Goal: Task Accomplishment & Management: Complete application form

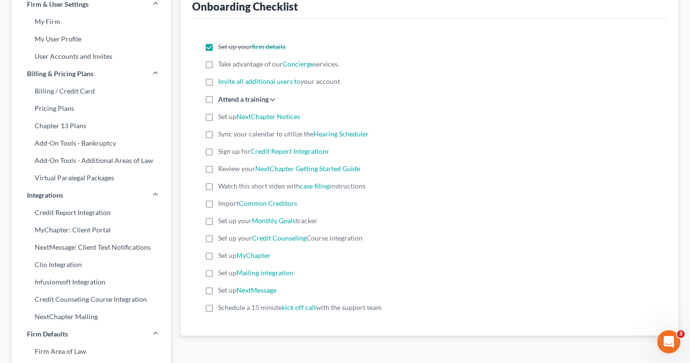
scroll to position [46, 0]
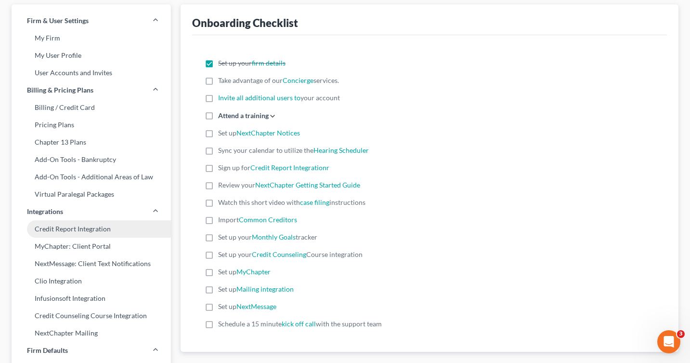
click at [48, 229] on link "Credit Report Integration" at bounding box center [91, 228] width 159 height 17
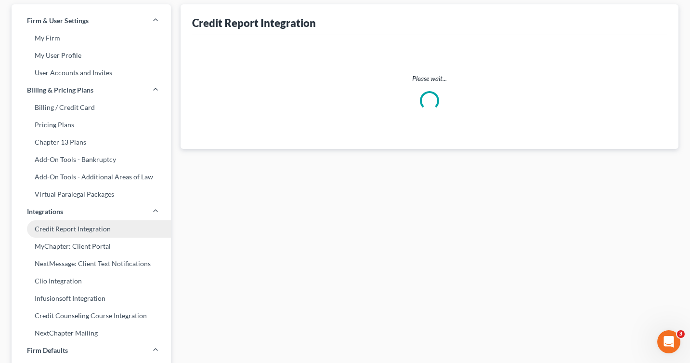
scroll to position [5, 0]
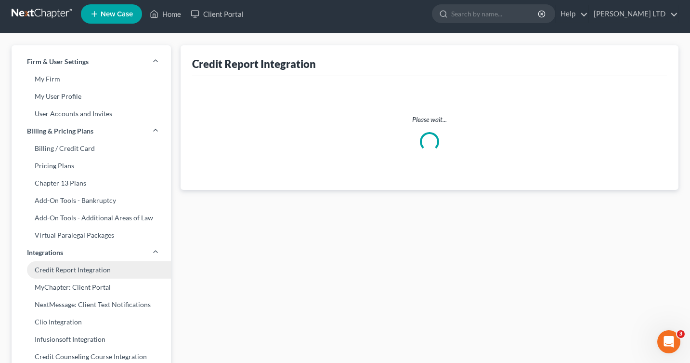
select select "36"
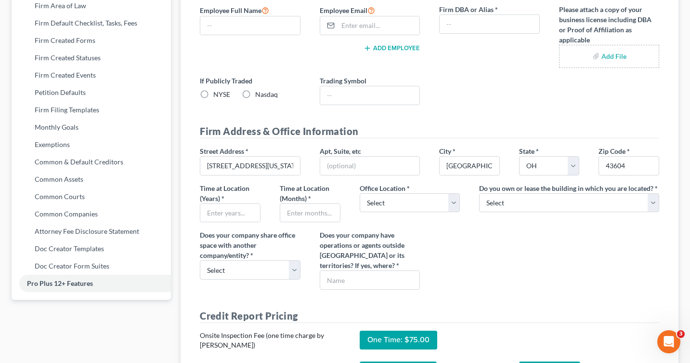
scroll to position [408, 0]
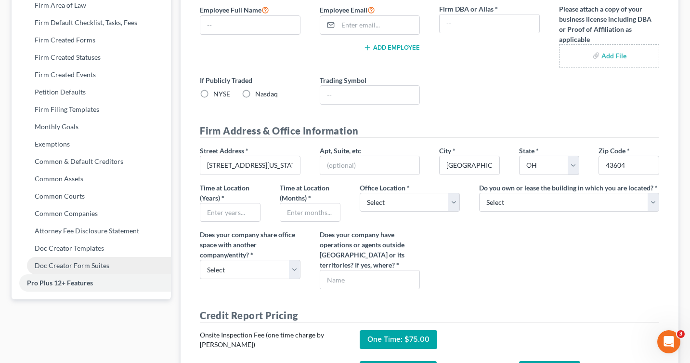
click at [30, 266] on link "Doc Creator Form Suites" at bounding box center [91, 265] width 159 height 17
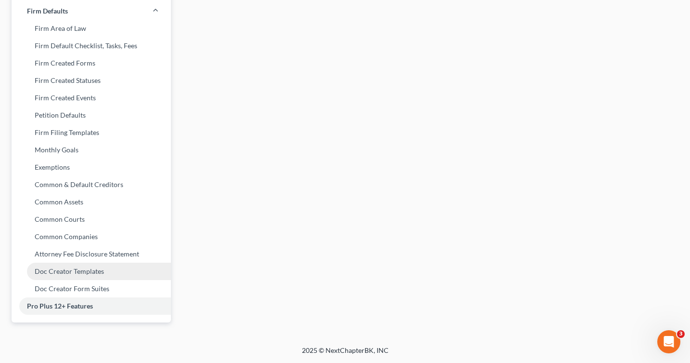
click at [37, 267] on link "Doc Creator Templates" at bounding box center [91, 270] width 159 height 17
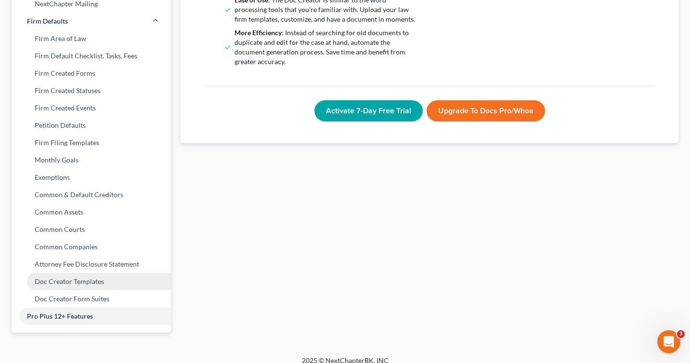
scroll to position [385, 0]
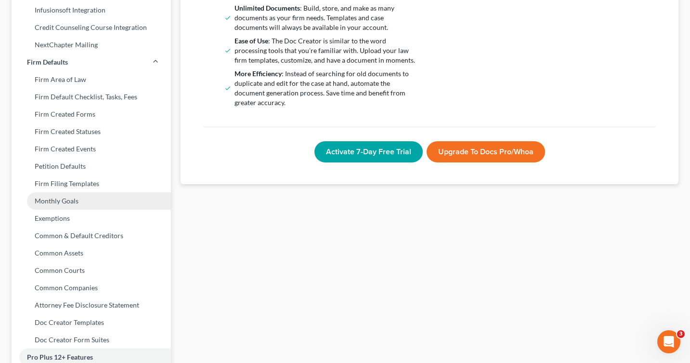
click at [38, 192] on link "Monthly Goals" at bounding box center [91, 200] width 159 height 17
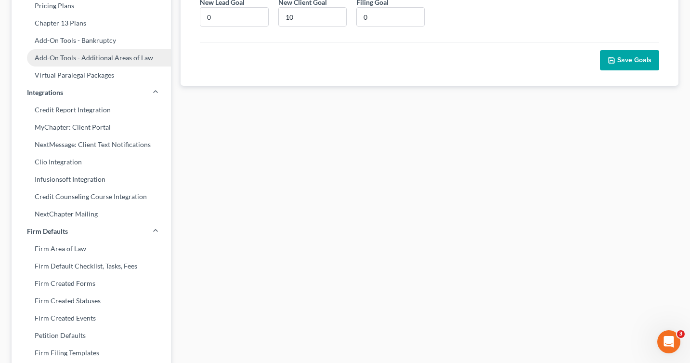
scroll to position [191, 0]
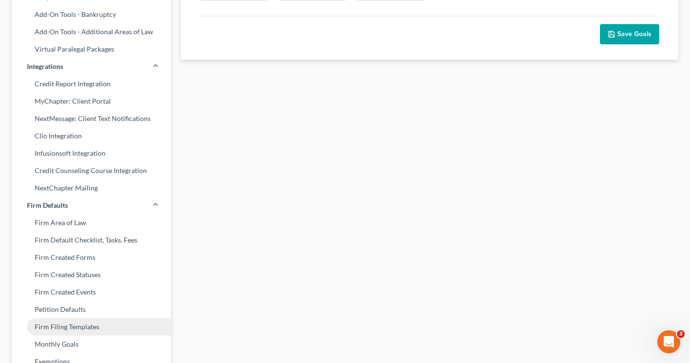
click at [40, 320] on link "Firm Filing Templates" at bounding box center [91, 326] width 159 height 17
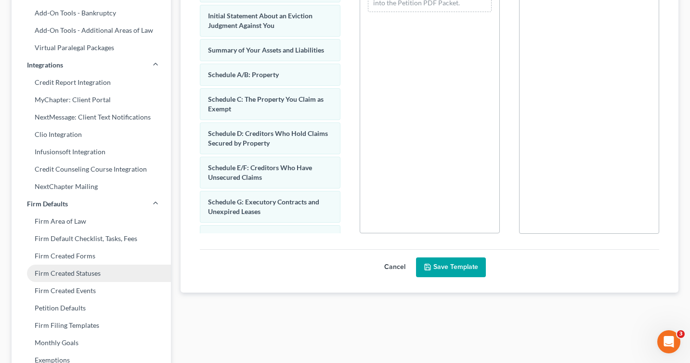
click at [42, 272] on link "Firm Created Statuses" at bounding box center [91, 272] width 159 height 17
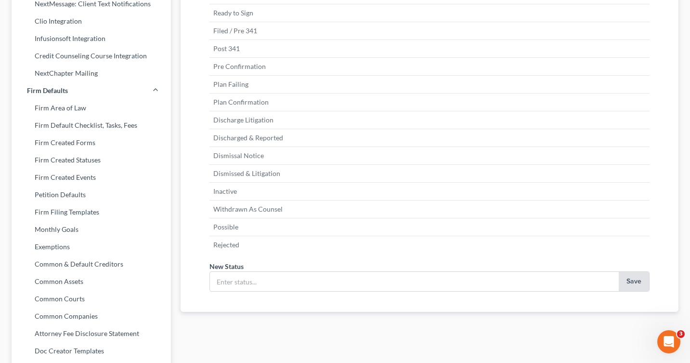
scroll to position [319, 0]
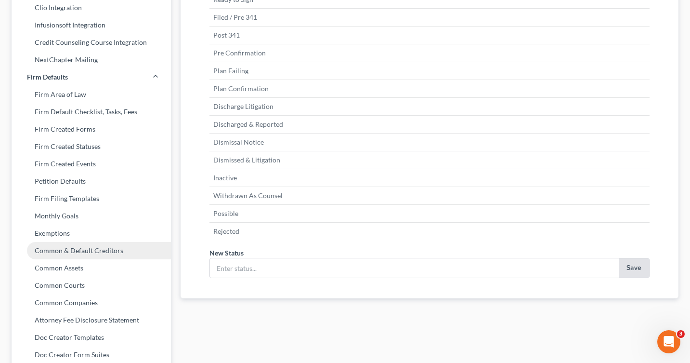
click at [39, 250] on link "Common & Default Creditors" at bounding box center [91, 250] width 159 height 17
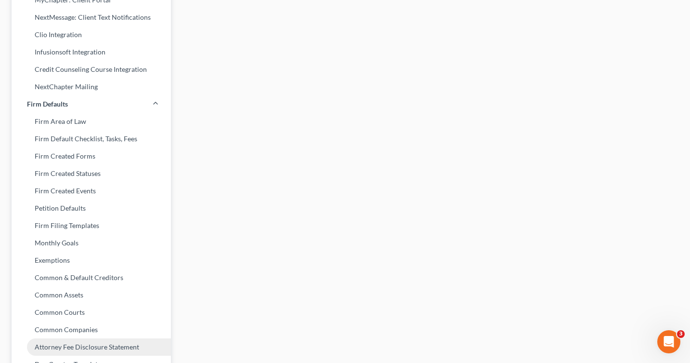
scroll to position [287, 0]
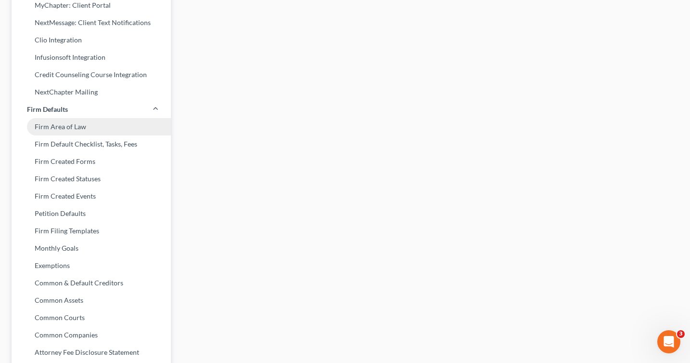
click at [40, 126] on link "Firm Area of Law" at bounding box center [91, 126] width 159 height 17
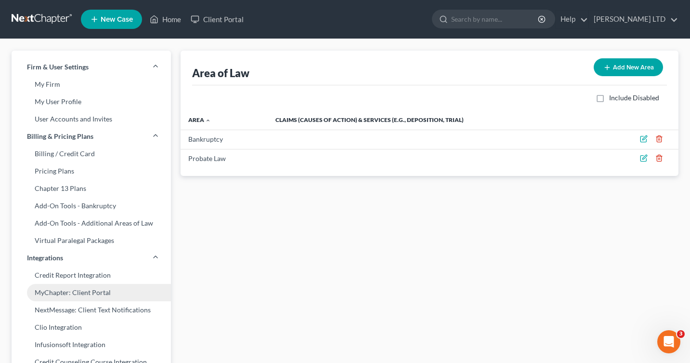
click at [48, 288] on link "MyChapter: Client Portal" at bounding box center [91, 292] width 159 height 17
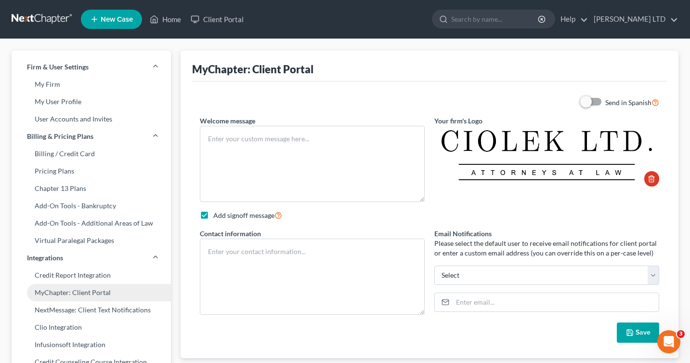
type textarea "Hello! Welcome to MyChapter. This online client portal is a place for you to en…"
checkbox input "true"
type textarea "[PERSON_NAME], Esq. [STREET_ADDRESS][US_STATE] p. [PHONE_NUMBER] f. [PHONE_NUMB…"
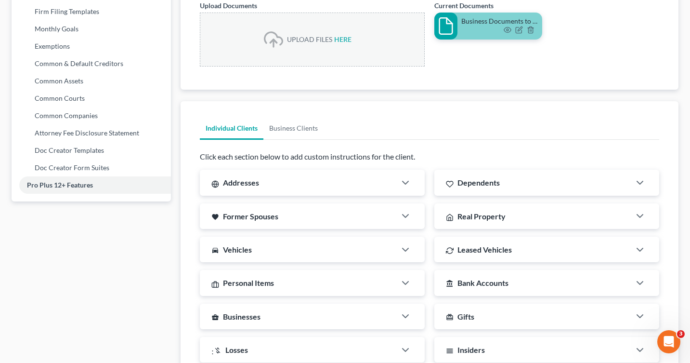
scroll to position [567, 0]
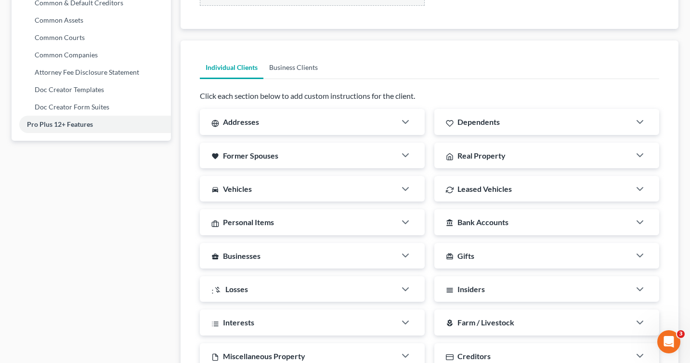
click at [287, 66] on link "Business Clients" at bounding box center [293, 67] width 60 height 23
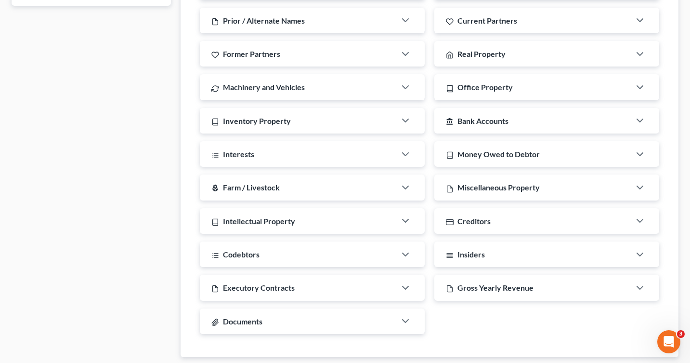
scroll to position [725, 0]
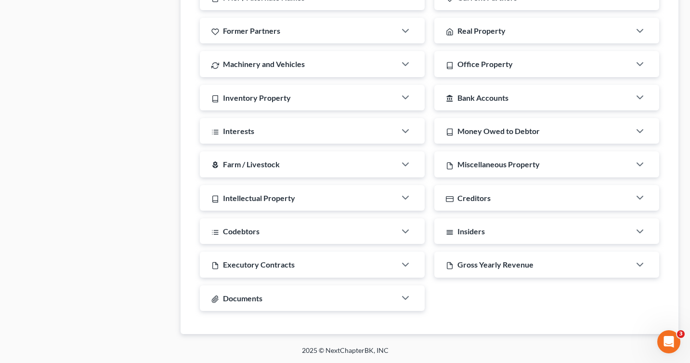
click at [273, 294] on div "Documents" at bounding box center [298, 298] width 196 height 26
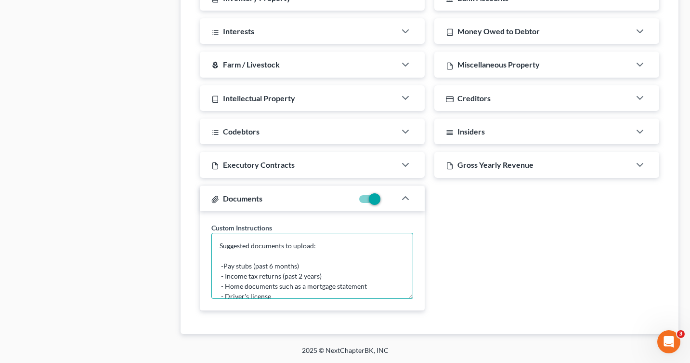
scroll to position [51, 0]
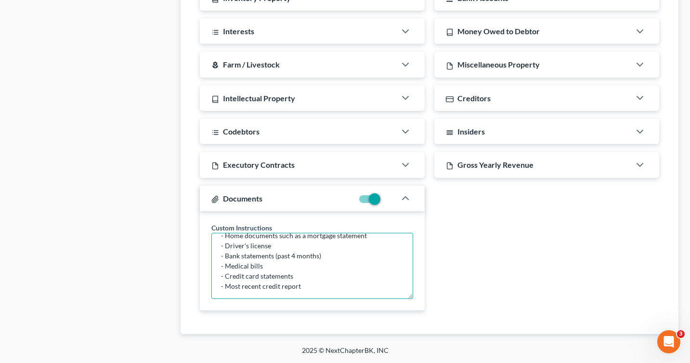
drag, startPoint x: 220, startPoint y: 264, endPoint x: 331, endPoint y: 305, distance: 118.7
click at [331, 305] on div "Custom Instructions Suggested documents to upload: -Pay stubs (past 6 months) -…" at bounding box center [312, 261] width 225 height 100
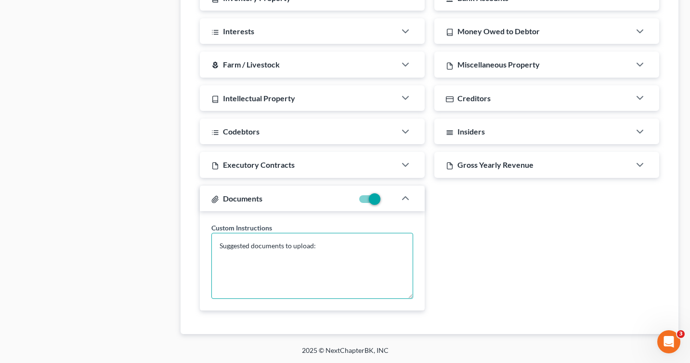
scroll to position [0, 0]
paste textarea "Documents to upload: -Driver's license of the business partner signing the bank…"
drag, startPoint x: 320, startPoint y: 246, endPoint x: 172, endPoint y: 246, distance: 148.3
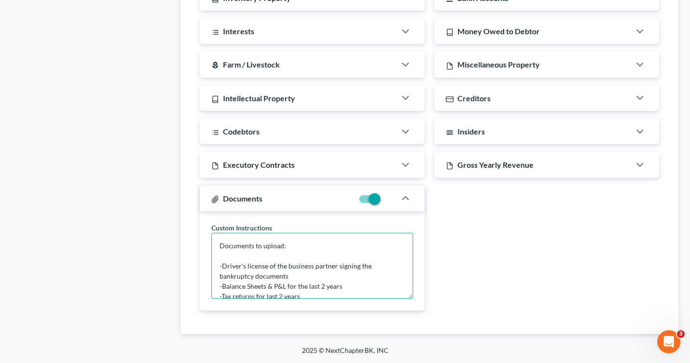
drag, startPoint x: 219, startPoint y: 265, endPoint x: 220, endPoint y: 238, distance: 27.5
click at [220, 238] on textarea "Documents to upload: -Driver's license of the business partner signing the bank…" at bounding box center [312, 266] width 202 height 66
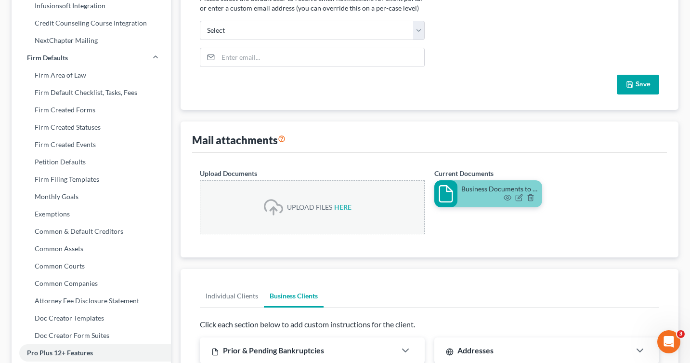
scroll to position [338, 0]
type textarea "Documents to upload: -Driver's license of the business partner signing the bank…"
click at [634, 85] on button "Save" at bounding box center [638, 85] width 42 height 20
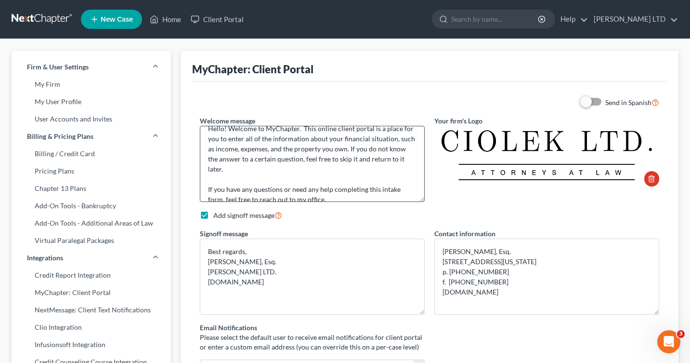
scroll to position [0, 0]
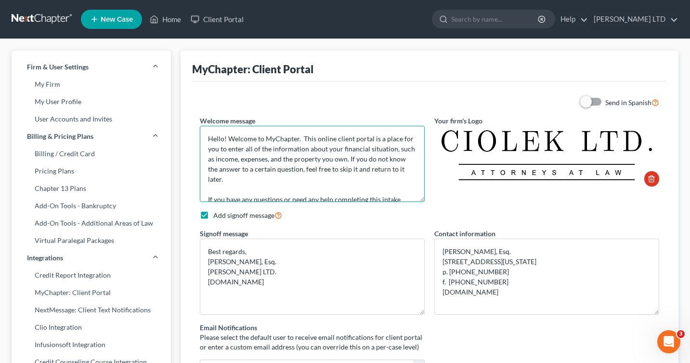
drag, startPoint x: 394, startPoint y: 148, endPoint x: 345, endPoint y: 157, distance: 50.5
click at [345, 157] on textarea "Hello! Welcome to MyChapter. This online client portal is a place for you to en…" at bounding box center [312, 164] width 225 height 76
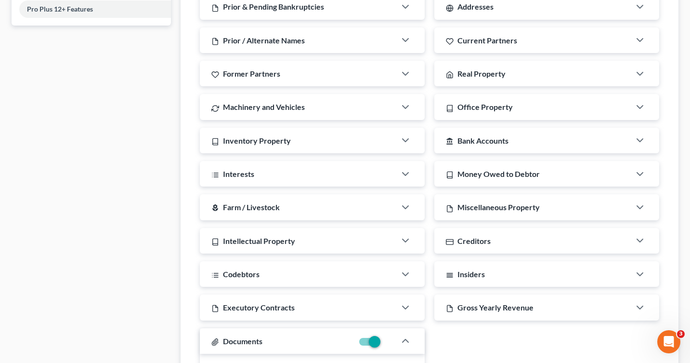
scroll to position [672, 0]
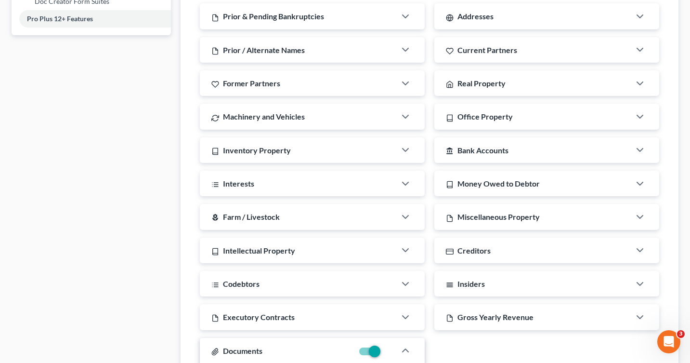
type textarea "Hello! Welcome to MyChapter. This online client portal is a place for you to en…"
click at [445, 20] on div "Addresses" at bounding box center [532, 16] width 196 height 26
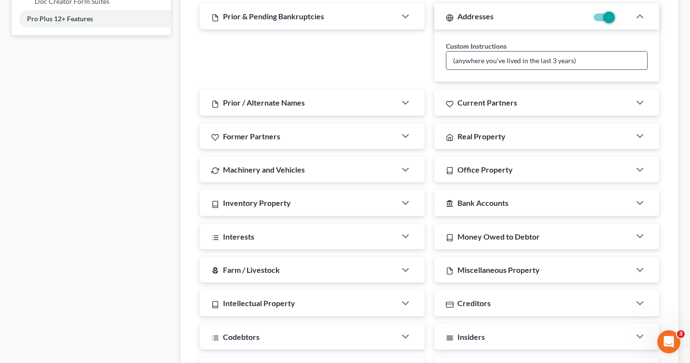
drag, startPoint x: 456, startPoint y: 59, endPoint x: 564, endPoint y: 67, distance: 108.2
click at [564, 67] on input "(anywhere you've lived in the last 3 years)" at bounding box center [546, 61] width 201 height 18
type input "("
click at [441, 57] on div "Custom Instructions" at bounding box center [546, 55] width 225 height 53
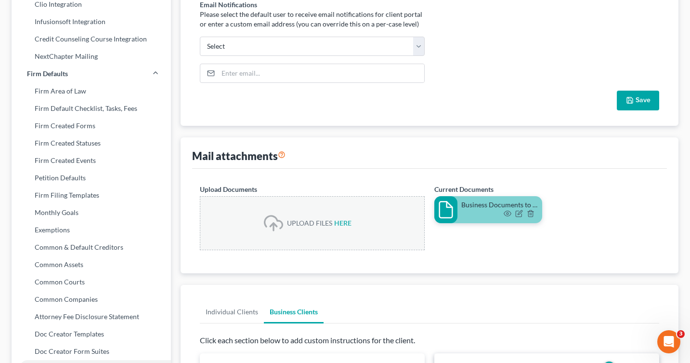
scroll to position [313, 0]
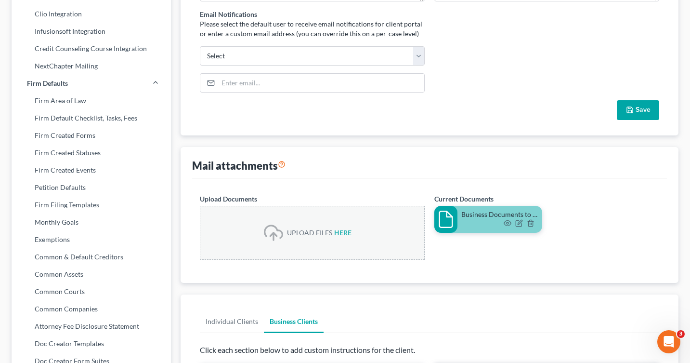
click at [642, 111] on button "Save" at bounding box center [638, 110] width 42 height 20
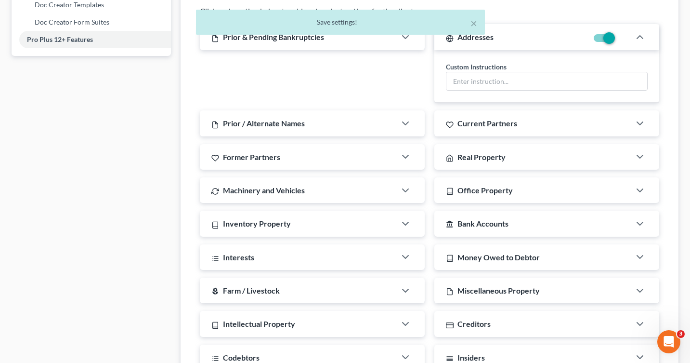
scroll to position [653, 0]
click at [578, 221] on div "account_balance Bank Accounts" at bounding box center [532, 223] width 196 height 26
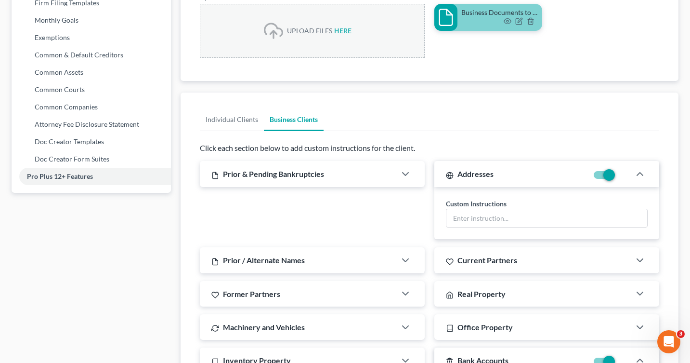
scroll to position [514, 0]
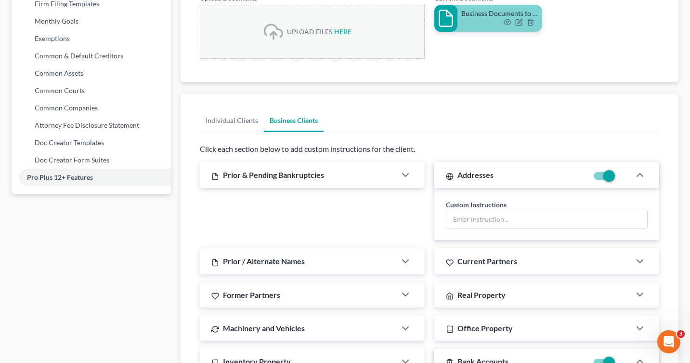
click at [382, 185] on div "Prior & Pending Bankruptcies" at bounding box center [298, 175] width 196 height 26
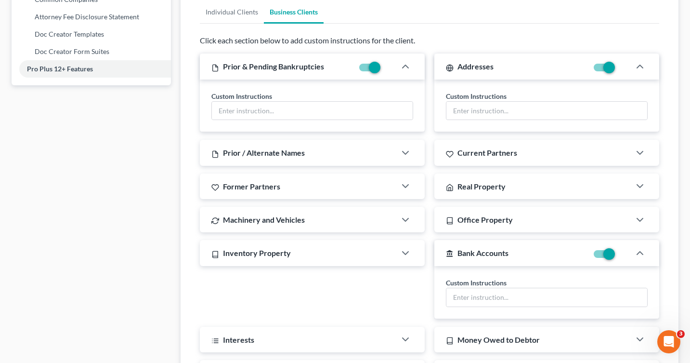
scroll to position [630, 0]
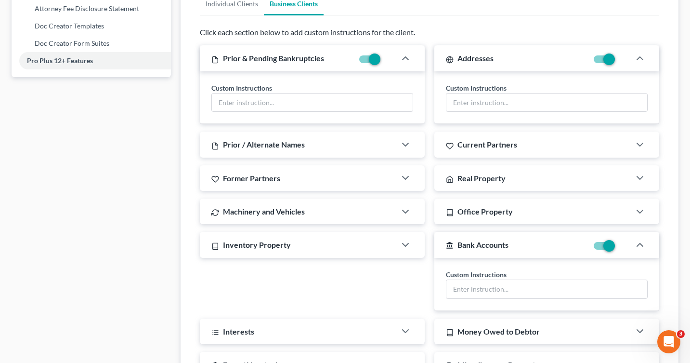
click at [501, 174] on span "Real Property" at bounding box center [482, 177] width 48 height 9
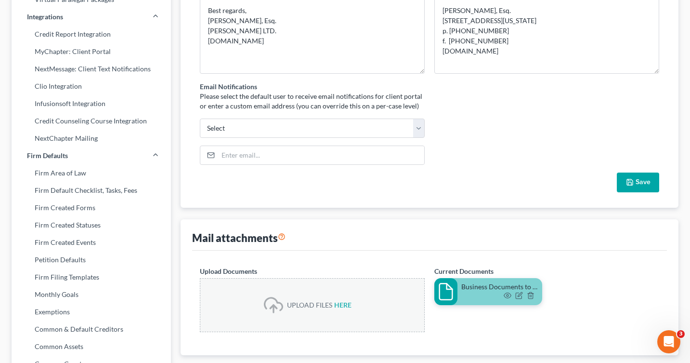
scroll to position [240, 0]
click at [649, 184] on button "Save" at bounding box center [638, 183] width 42 height 20
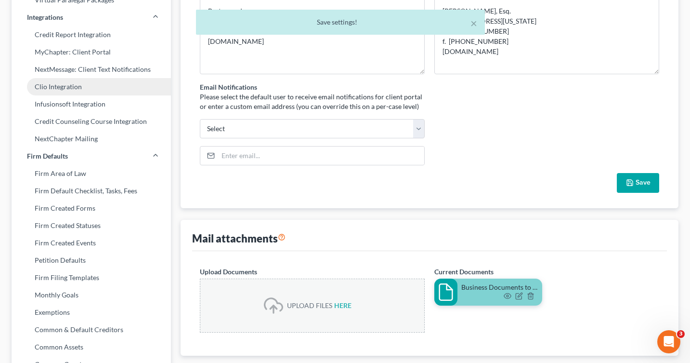
click at [68, 89] on link "Clio Integration" at bounding box center [91, 86] width 159 height 17
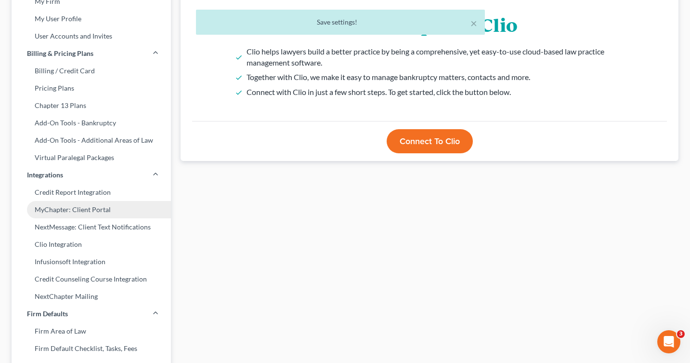
click at [70, 213] on link "MyChapter: Client Portal" at bounding box center [91, 209] width 159 height 17
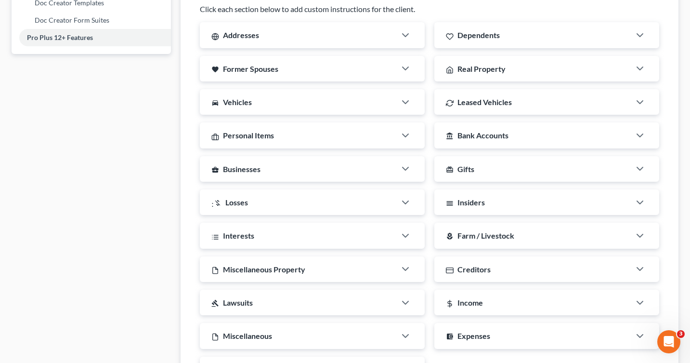
scroll to position [652, 0]
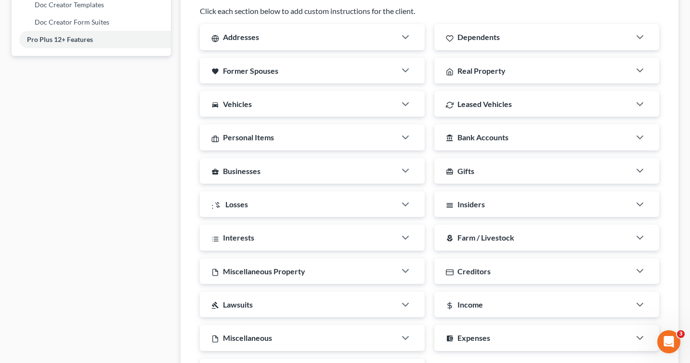
click at [462, 68] on span "Real Property" at bounding box center [482, 70] width 48 height 9
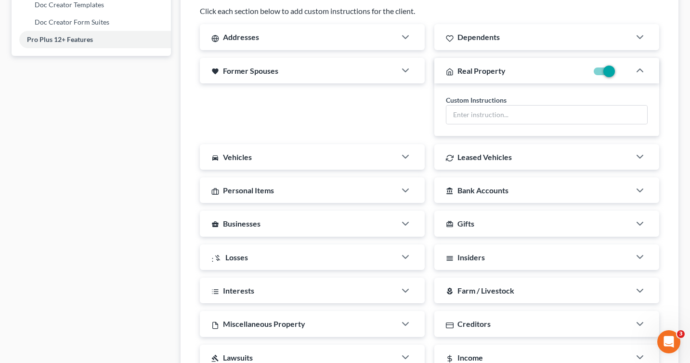
click at [369, 41] on div "Addresses" at bounding box center [298, 37] width 196 height 26
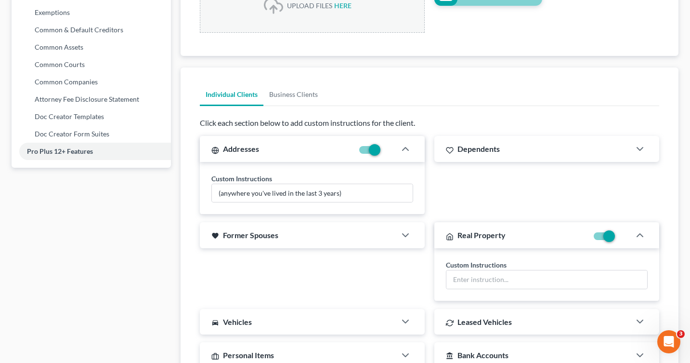
scroll to position [539, 0]
click at [321, 93] on link "Business Clients" at bounding box center [293, 94] width 60 height 23
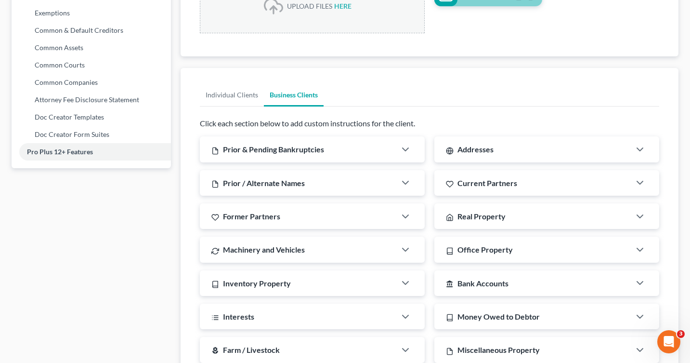
click at [465, 157] on div "Addresses" at bounding box center [532, 149] width 196 height 26
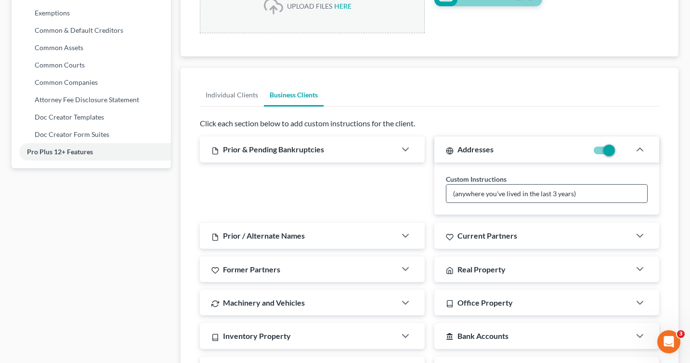
click at [463, 194] on input "(anywhere you've lived in the last 3 years)" at bounding box center [546, 193] width 201 height 18
drag, startPoint x: 451, startPoint y: 195, endPoint x: 651, endPoint y: 209, distance: 199.9
click at [651, 209] on div "Custom Instructions (anywhere you've lived in the last 3 years)" at bounding box center [546, 188] width 225 height 53
click at [383, 198] on div "Prior & Pending Bankruptcies Custom Instructions" at bounding box center [312, 175] width 235 height 79
click at [638, 148] on icon "button" at bounding box center [640, 150] width 12 height 12
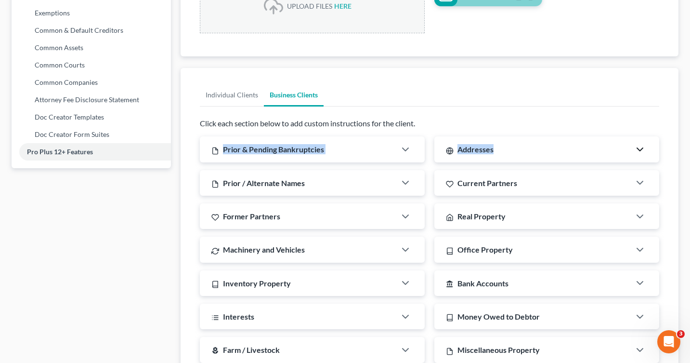
drag, startPoint x: 522, startPoint y: 152, endPoint x: 518, endPoint y: 128, distance: 23.9
click at [518, 128] on div "Click each section below to add custom instructions for the client. Prior & Pen…" at bounding box center [429, 311] width 459 height 386
click at [518, 128] on p "Click each section below to add custom instructions for the client." at bounding box center [429, 123] width 459 height 11
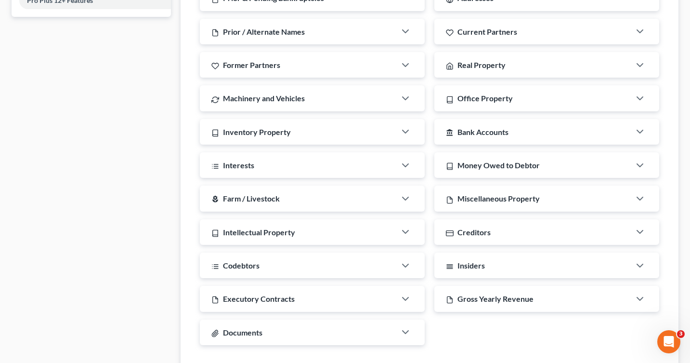
scroll to position [725, 0]
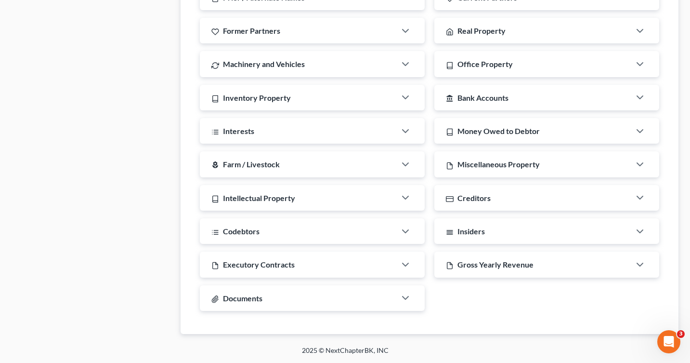
click at [338, 303] on div "Documents" at bounding box center [298, 298] width 196 height 26
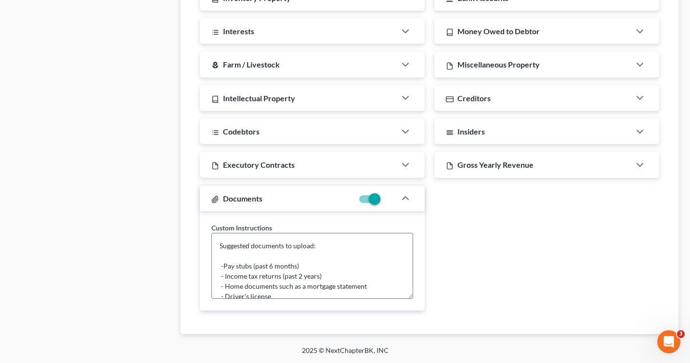
scroll to position [51, 0]
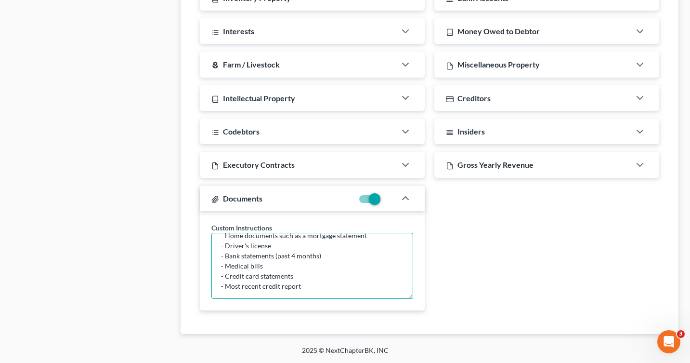
drag, startPoint x: 221, startPoint y: 245, endPoint x: 383, endPoint y: 319, distance: 178.7
click at [383, 319] on div "Individual Clients Business Clients Click each section below to add custom inst…" at bounding box center [429, 58] width 475 height 551
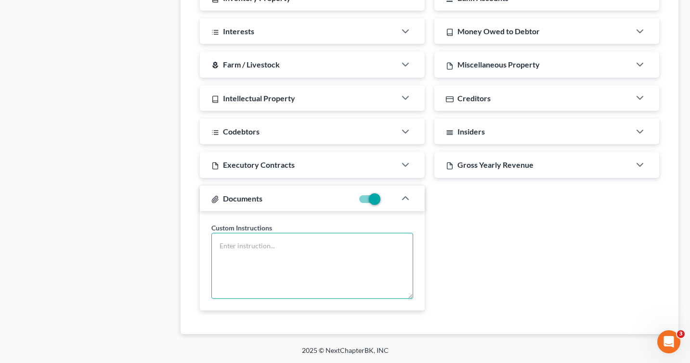
scroll to position [0, 0]
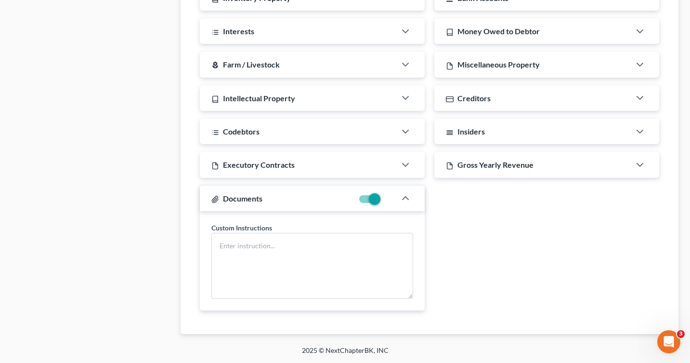
click at [455, 293] on div "Prior & Pending Bankruptcies Custom Instructions Addresses Custom Instructions …" at bounding box center [429, 84] width 469 height 467
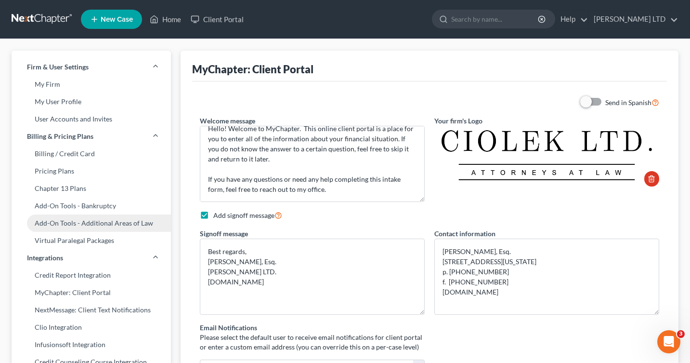
click at [122, 215] on link "Add-On Tools - Additional Areas of Law" at bounding box center [91, 222] width 159 height 17
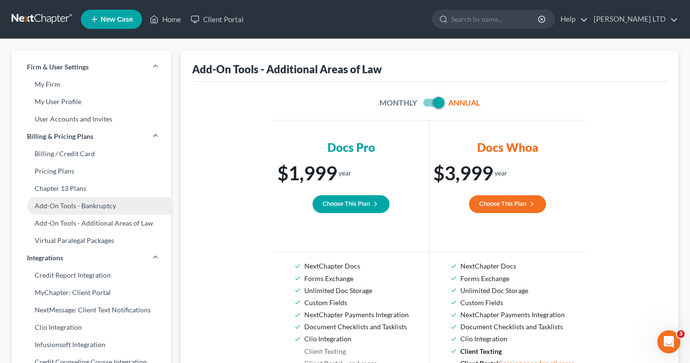
click at [102, 206] on link "Add-On Tools - Bankruptcy" at bounding box center [91, 205] width 159 height 17
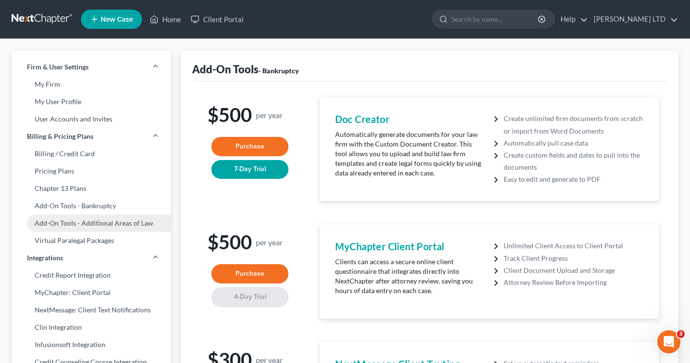
click at [100, 217] on link "Add-On Tools - Additional Areas of Law" at bounding box center [91, 222] width 159 height 17
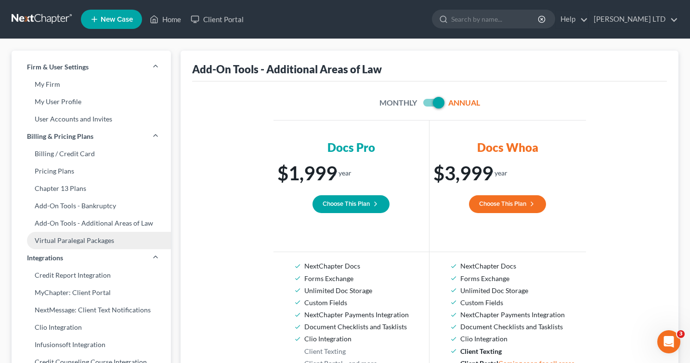
click at [98, 237] on link "Virtual Paralegal Packages" at bounding box center [91, 240] width 159 height 17
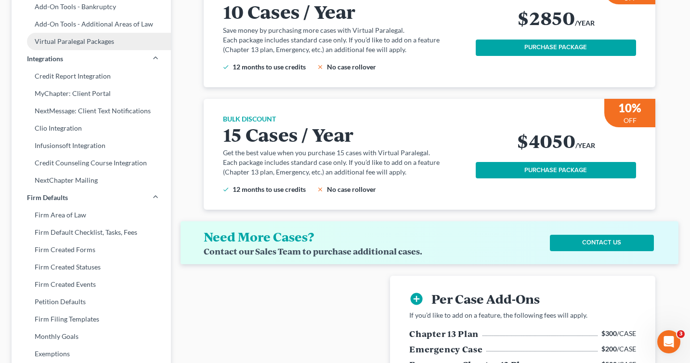
scroll to position [203, 0]
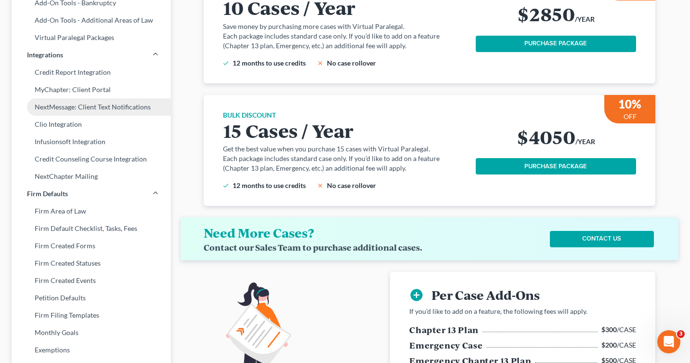
click at [36, 109] on link "NextMessage: Client Text Notifications" at bounding box center [91, 106] width 159 height 17
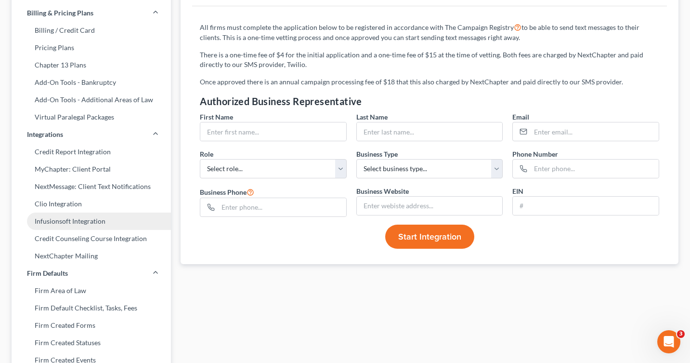
scroll to position [87, 0]
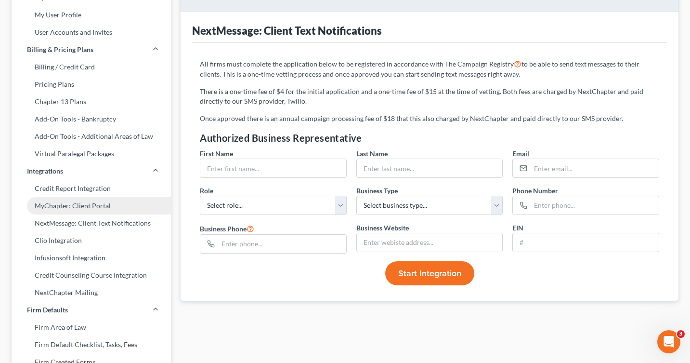
click at [47, 209] on link "MyChapter: Client Portal" at bounding box center [91, 205] width 159 height 17
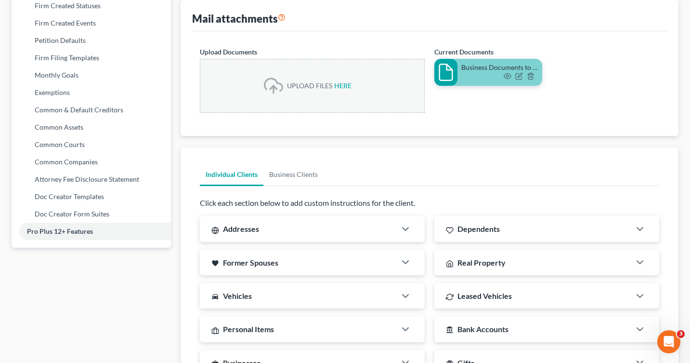
scroll to position [466, 0]
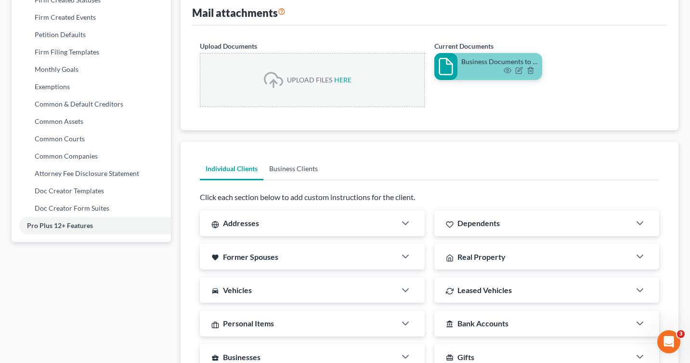
click at [305, 165] on link "Business Clients" at bounding box center [293, 168] width 60 height 23
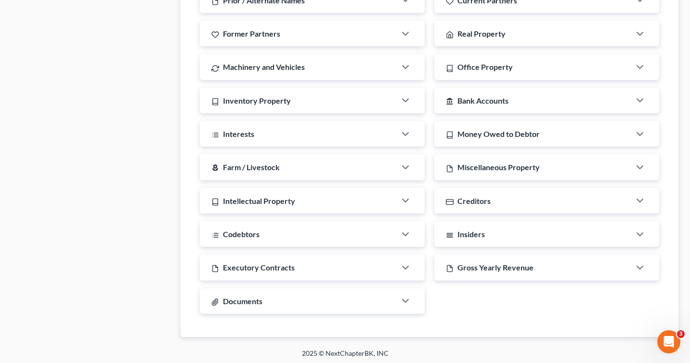
scroll to position [725, 0]
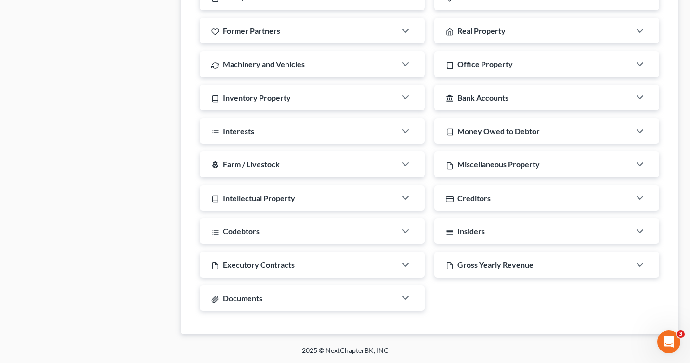
click at [308, 290] on div "Documents" at bounding box center [298, 298] width 196 height 26
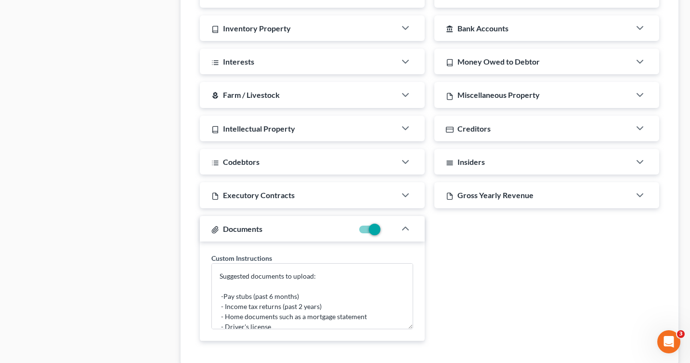
scroll to position [825, 0]
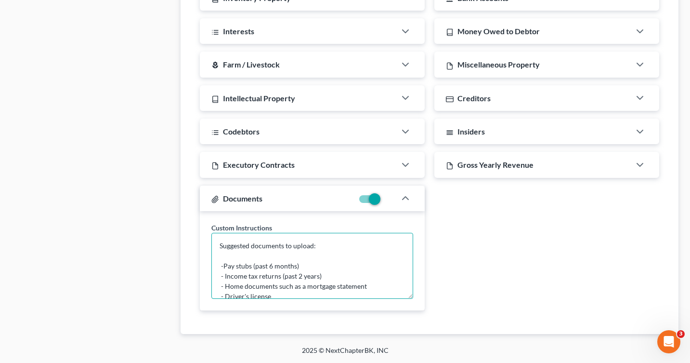
drag, startPoint x: 304, startPoint y: 293, endPoint x: 213, endPoint y: 203, distance: 127.4
click at [213, 203] on div "Documents Custom Instructions Suggested documents to upload: -Pay stubs (past 6…" at bounding box center [312, 247] width 225 height 125
click at [213, 203] on div "Documents" at bounding box center [277, 198] width 154 height 26
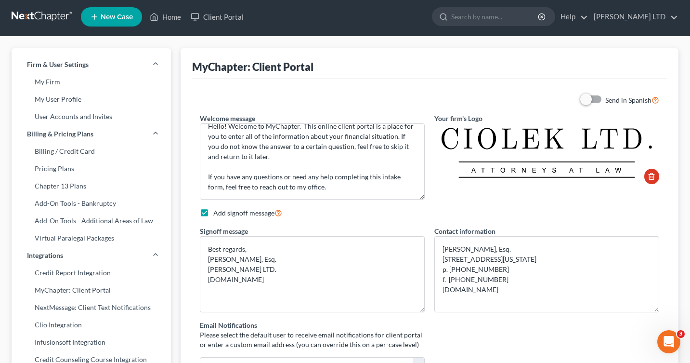
scroll to position [0, 0]
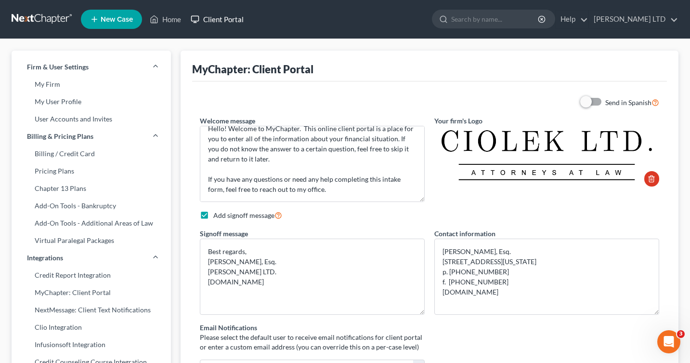
click at [197, 15] on icon at bounding box center [195, 19] width 9 height 12
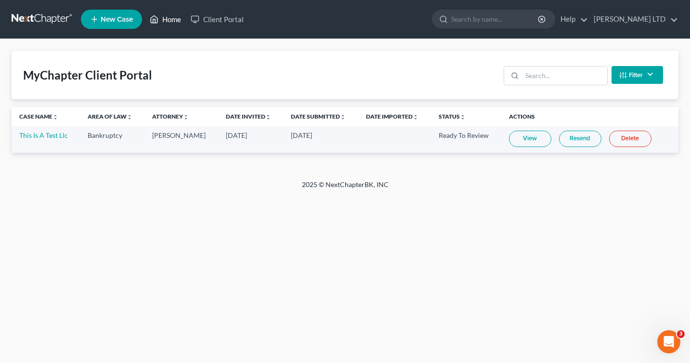
click at [160, 22] on link "Home" at bounding box center [165, 19] width 41 height 17
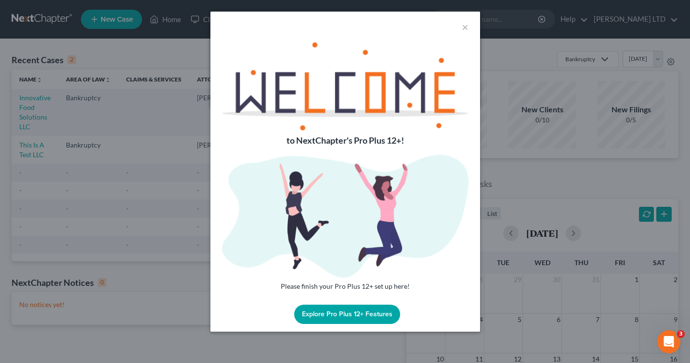
click at [461, 28] on div "×" at bounding box center [345, 27] width 270 height 31
click at [467, 28] on button "×" at bounding box center [465, 27] width 7 height 12
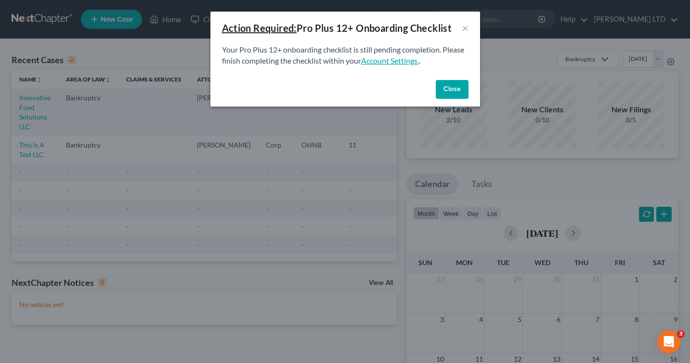
drag, startPoint x: 444, startPoint y: 90, endPoint x: 398, endPoint y: 61, distance: 54.5
click at [398, 61] on div "Action Required: Pro Plus 12+ Onboarding Checklist × Your Pro Plus 12+ onboardi…" at bounding box center [345, 59] width 270 height 95
click at [398, 61] on link "Account Settings." at bounding box center [390, 60] width 58 height 9
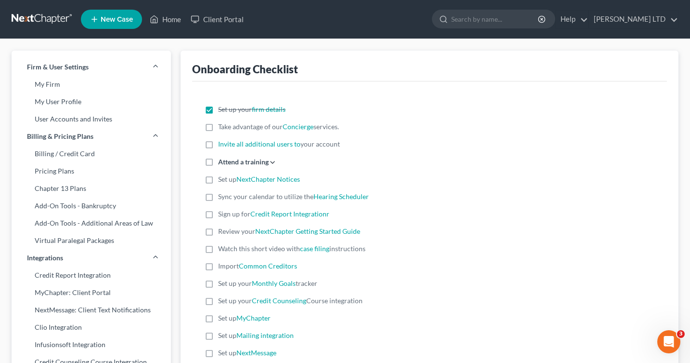
click at [218, 130] on label "Take advantage of our Concierge services." at bounding box center [278, 127] width 121 height 10
click at [222, 128] on input "Take advantage of our Concierge services." at bounding box center [225, 125] width 6 height 6
checkbox input "true"
click at [218, 145] on label "Invite all additional users to your account" at bounding box center [279, 144] width 122 height 10
click at [222, 145] on input "Invite all additional users to your account" at bounding box center [225, 142] width 6 height 6
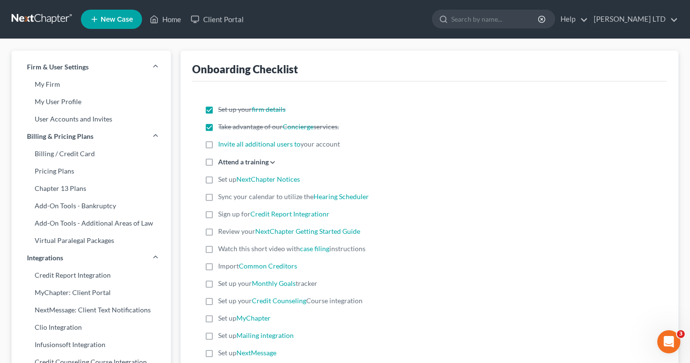
checkbox input "true"
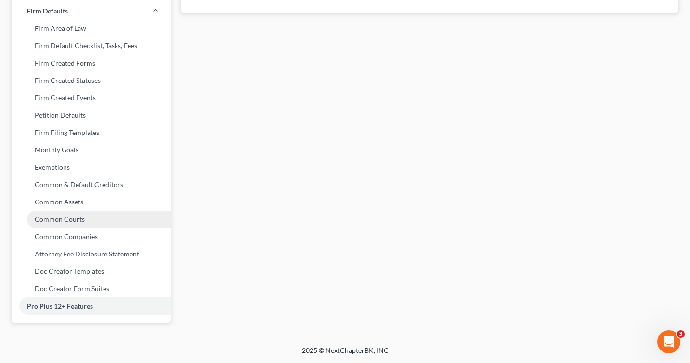
scroll to position [376, 0]
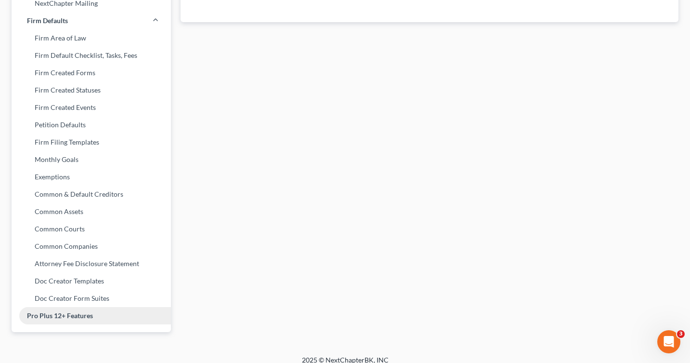
click at [78, 316] on link "Pro Plus 12+ Features" at bounding box center [91, 315] width 159 height 17
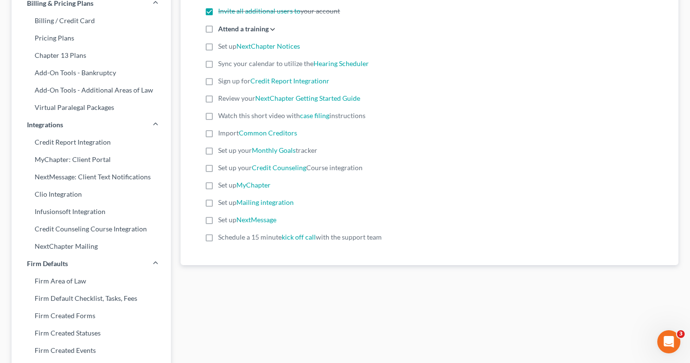
scroll to position [132, 0]
click at [70, 159] on link "MyChapter: Client Portal" at bounding box center [91, 159] width 159 height 17
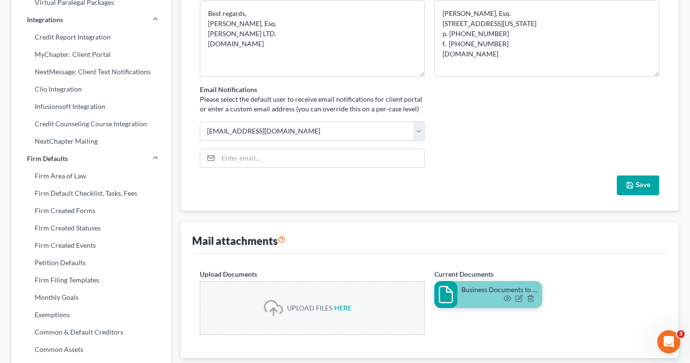
scroll to position [238, 0]
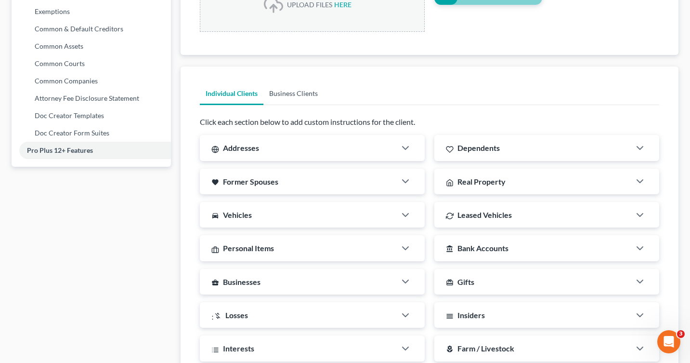
click at [284, 90] on link "Business Clients" at bounding box center [293, 93] width 60 height 23
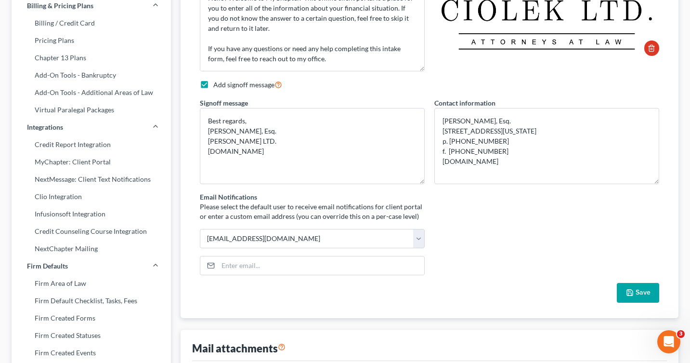
scroll to position [0, 0]
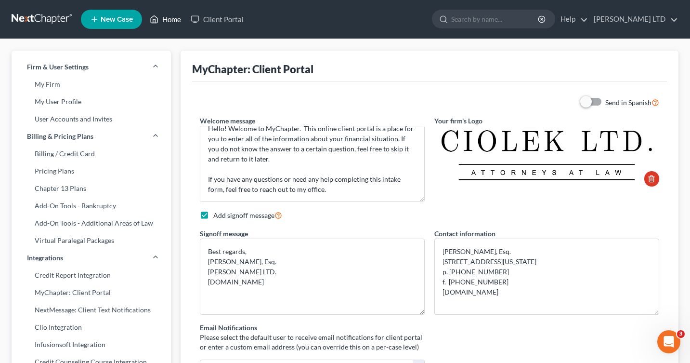
click at [161, 19] on link "Home" at bounding box center [165, 19] width 41 height 17
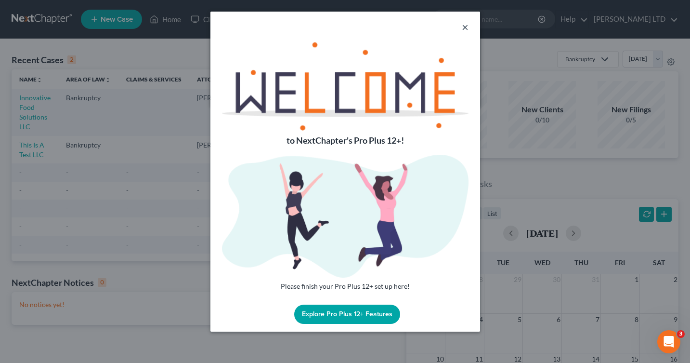
click at [467, 26] on button "×" at bounding box center [465, 27] width 7 height 12
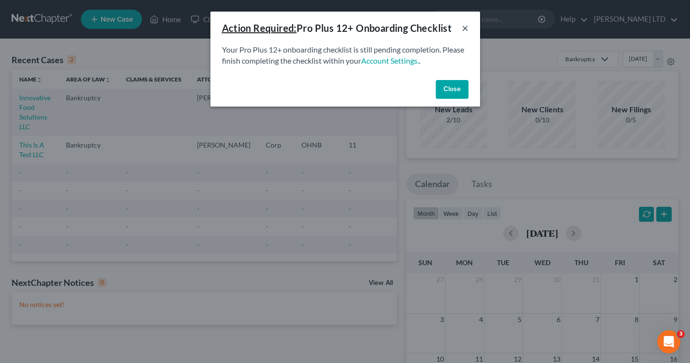
click at [467, 26] on button "×" at bounding box center [465, 28] width 7 height 12
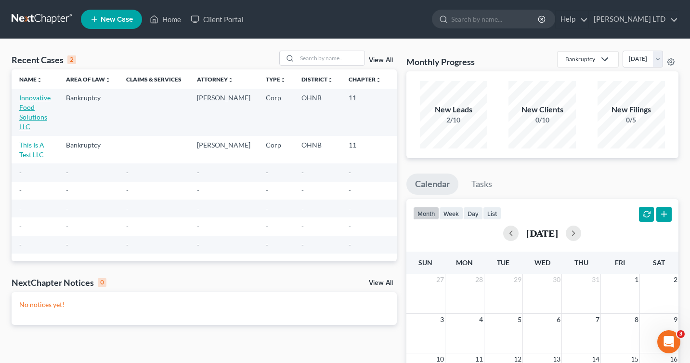
click at [35, 99] on link "Innovative Food Solutions LLC" at bounding box center [34, 111] width 31 height 37
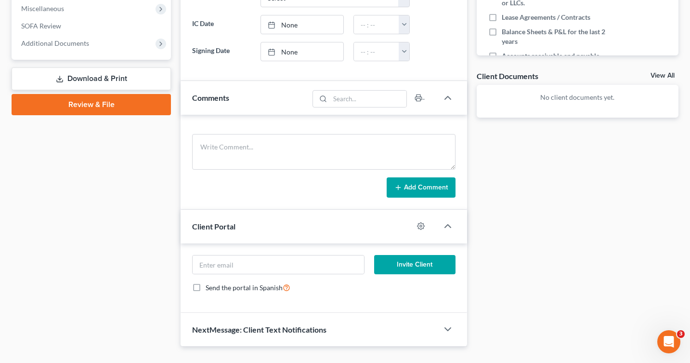
scroll to position [311, 0]
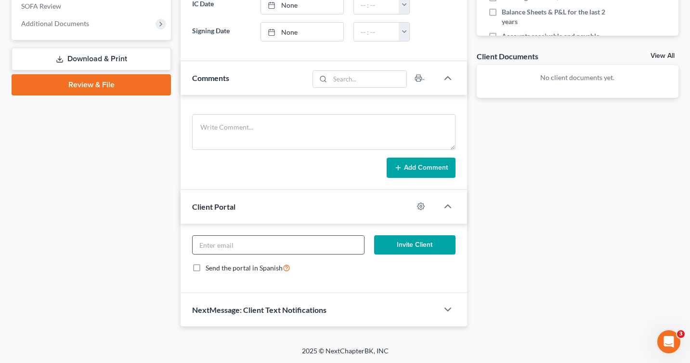
click at [200, 242] on input "email" at bounding box center [278, 245] width 171 height 18
click at [252, 242] on input "email" at bounding box center [278, 245] width 171 height 18
paste input "<[PERSON_NAME][EMAIL_ADDRESS][DOMAIN_NAME]"
click at [203, 245] on input "<[PERSON_NAME][EMAIL_ADDRESS][DOMAIN_NAME]" at bounding box center [278, 245] width 171 height 18
type input "[PERSON_NAME][EMAIL_ADDRESS][DOMAIN_NAME]"
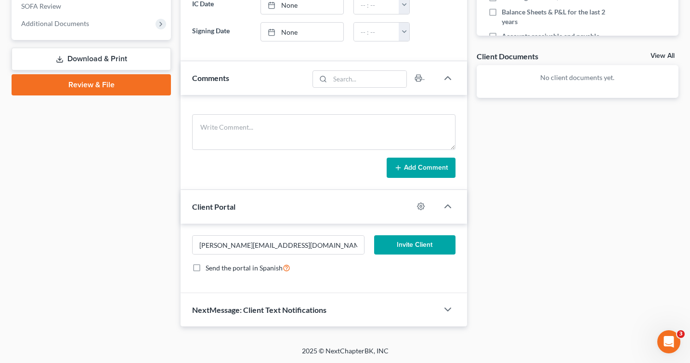
click at [412, 248] on button "Invite Client" at bounding box center [414, 244] width 81 height 19
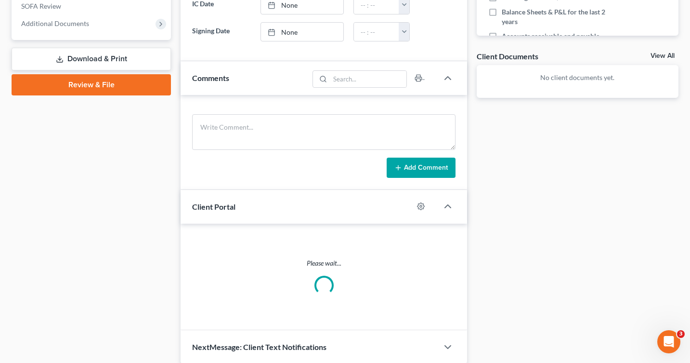
scroll to position [302, 0]
